Goal: Information Seeking & Learning: Learn about a topic

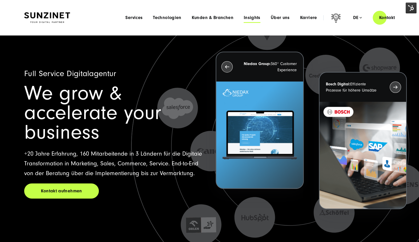
click at [257, 18] on span "Insights" at bounding box center [252, 17] width 17 height 5
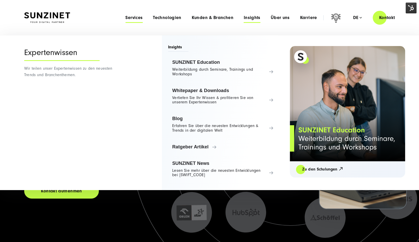
click at [139, 18] on span "Services" at bounding box center [133, 17] width 17 height 5
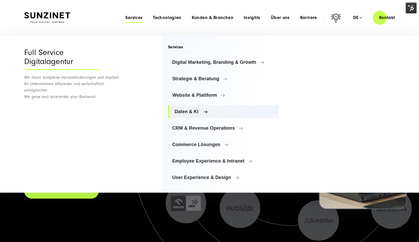
click at [200, 111] on span "Daten & KI" at bounding box center [225, 111] width 100 height 5
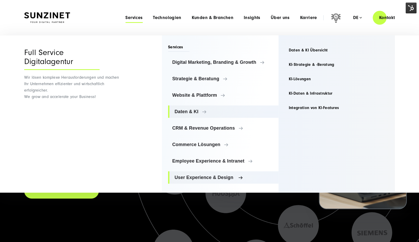
click at [214, 175] on span "User Experience & Design" at bounding box center [225, 177] width 100 height 5
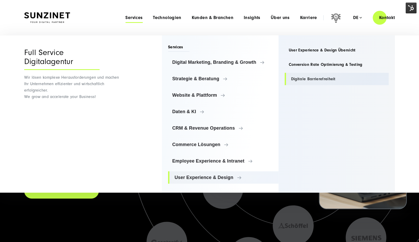
click at [293, 80] on link "Digitale Barrierefreiheit" at bounding box center [337, 79] width 104 height 12
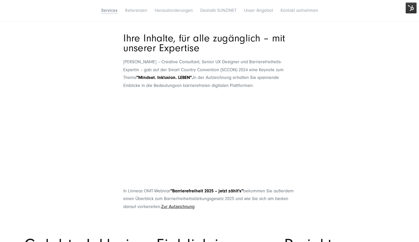
scroll to position [515, 0]
